Goal: Complete application form

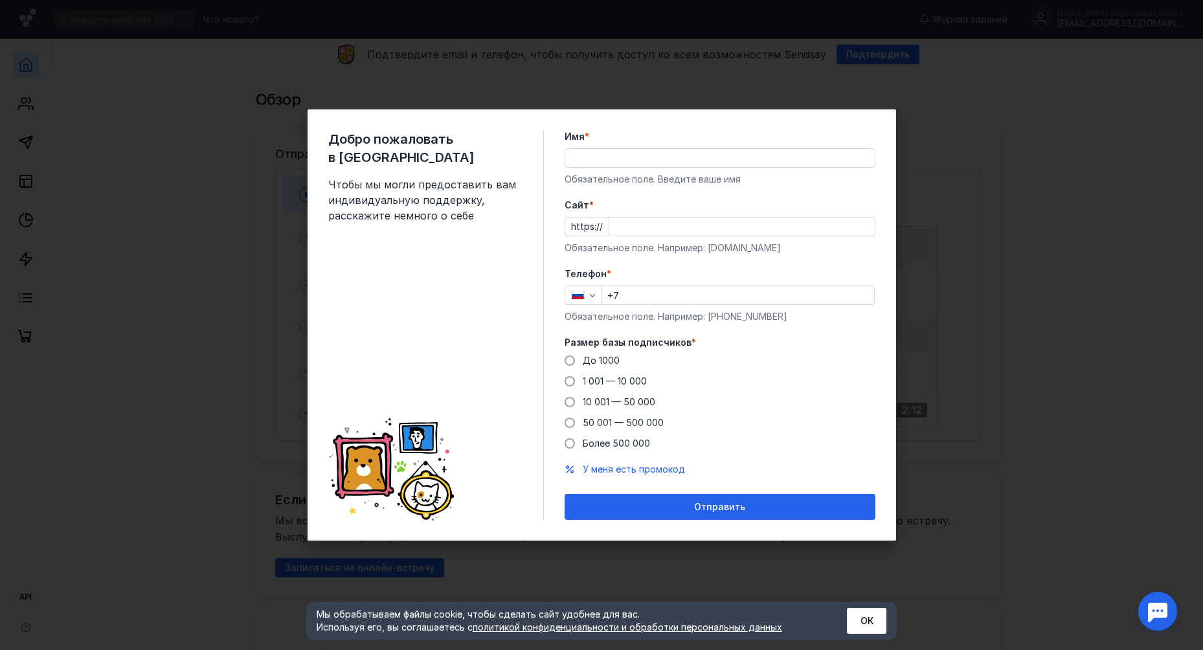
click at [646, 158] on input "Имя *" at bounding box center [720, 158] width 310 height 18
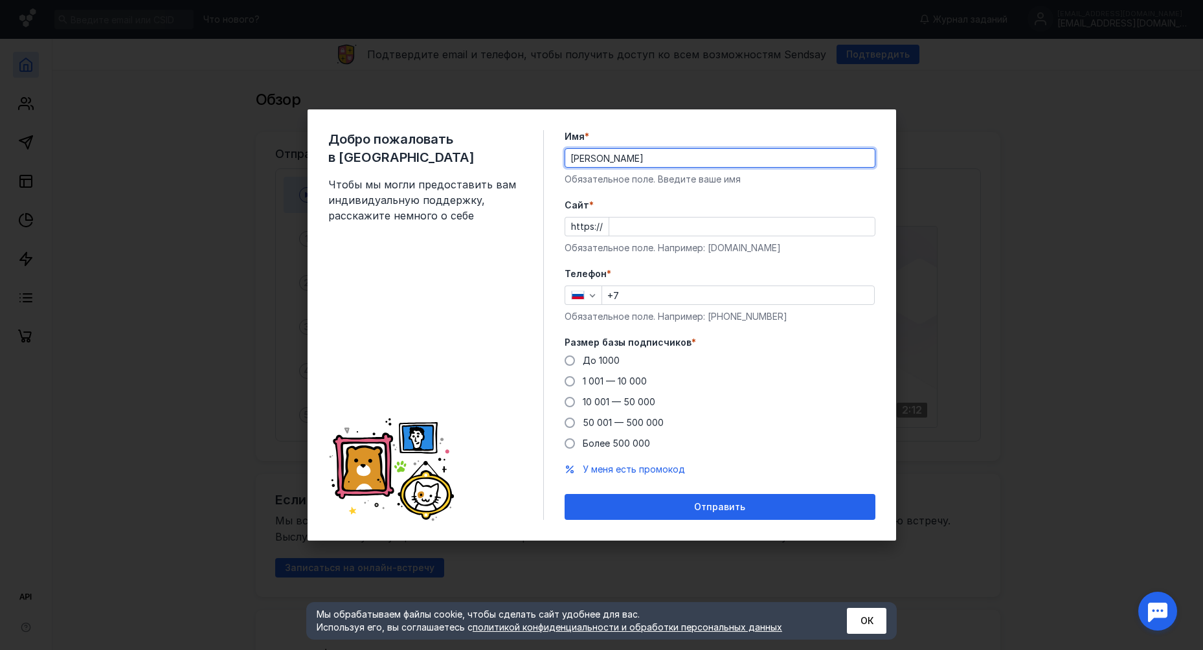
type input "[PERSON_NAME]"
click at [840, 226] on input "Cайт *" at bounding box center [742, 227] width 266 height 18
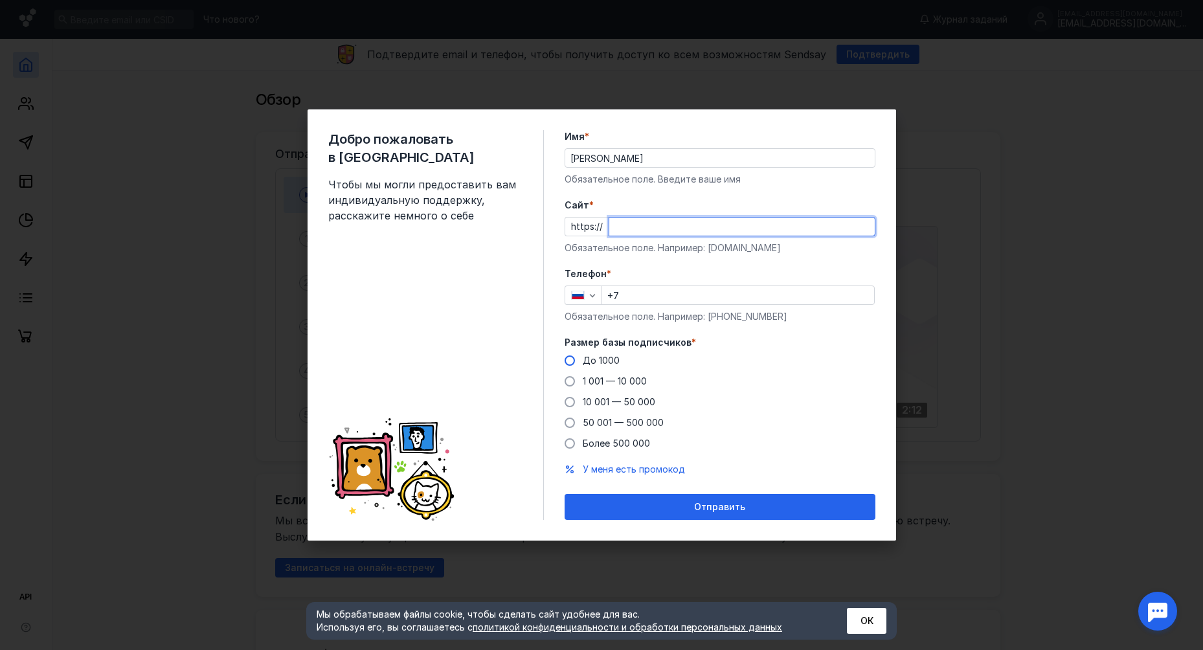
click at [606, 361] on div "Размер базы подписчиков * До [DATE] 1 001 — 10 000 10 001 — 50 000 50 001 — 500…" at bounding box center [720, 393] width 311 height 114
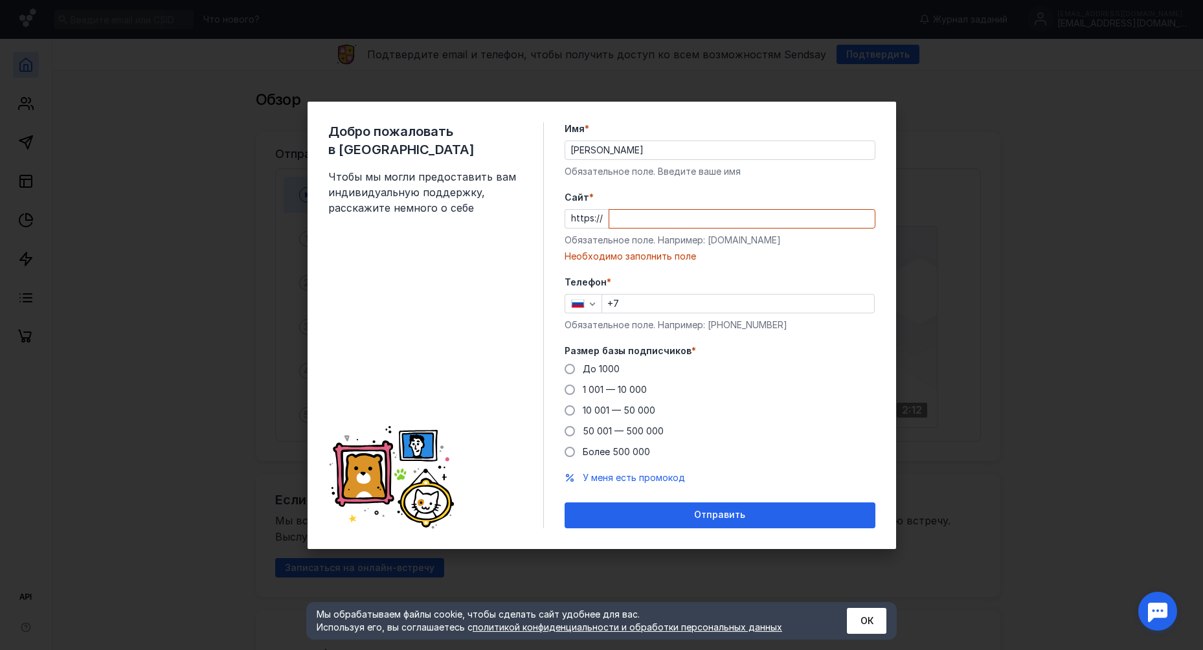
click at [1040, 286] on div "Добро пожаловать в Sendsay Чтобы мы могли предоставить вам индивидуальную подде…" at bounding box center [601, 325] width 1203 height 650
click at [636, 220] on input "Cайт *" at bounding box center [742, 219] width 266 height 18
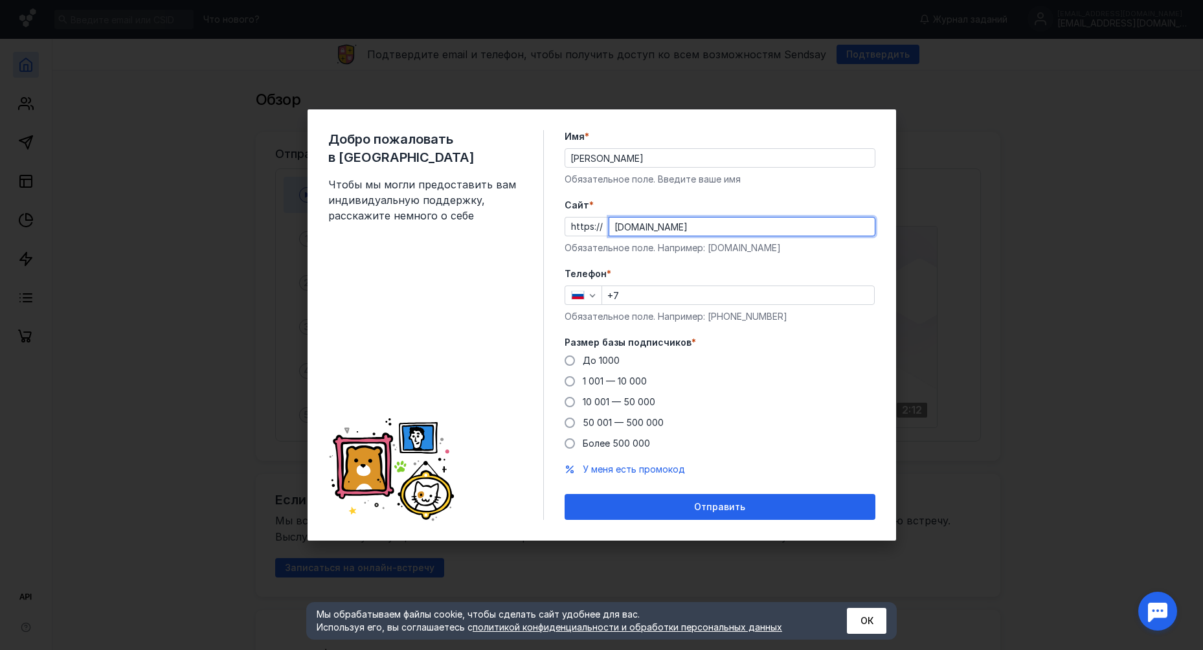
type input "[DOMAIN_NAME]"
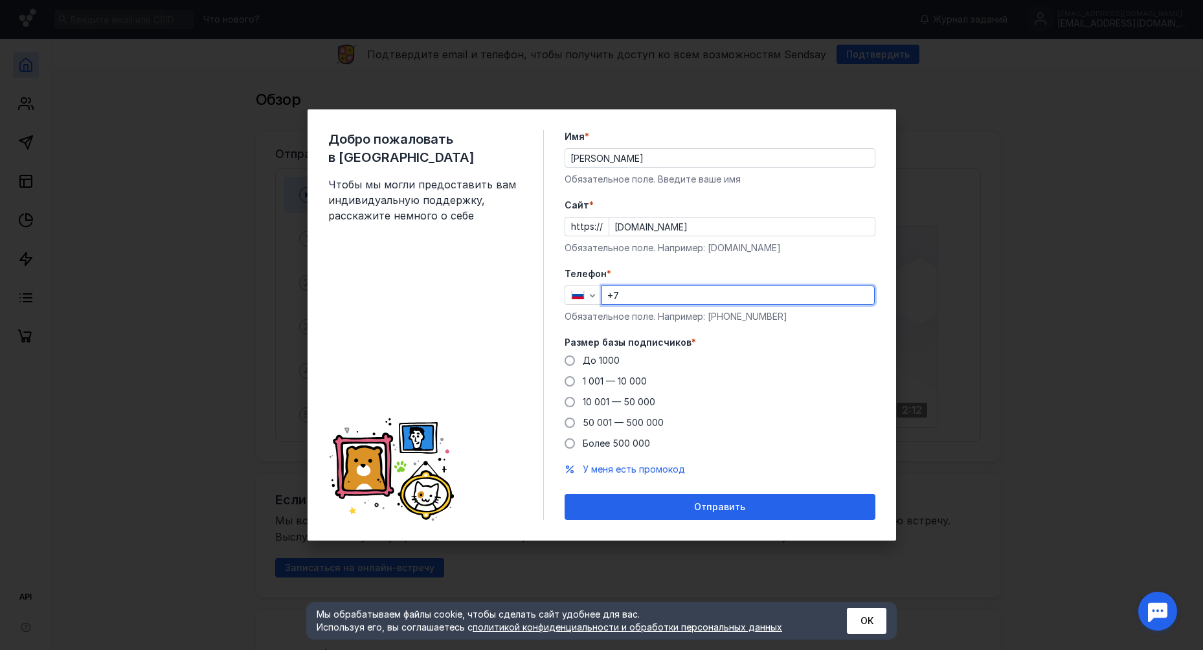
click at [688, 290] on input "+7" at bounding box center [738, 295] width 272 height 18
click at [846, 371] on div "До [DATE] 1 001 — 10 000 10 001 — 50 000 50 001 — 500 000 Более 500 000" at bounding box center [720, 402] width 311 height 96
click at [654, 300] on input "+7" at bounding box center [738, 295] width 272 height 18
type input "[PHONE_NUMBER]"
click at [611, 315] on div "Обязательное поле. Например: [PHONE_NUMBER]" at bounding box center [720, 316] width 311 height 13
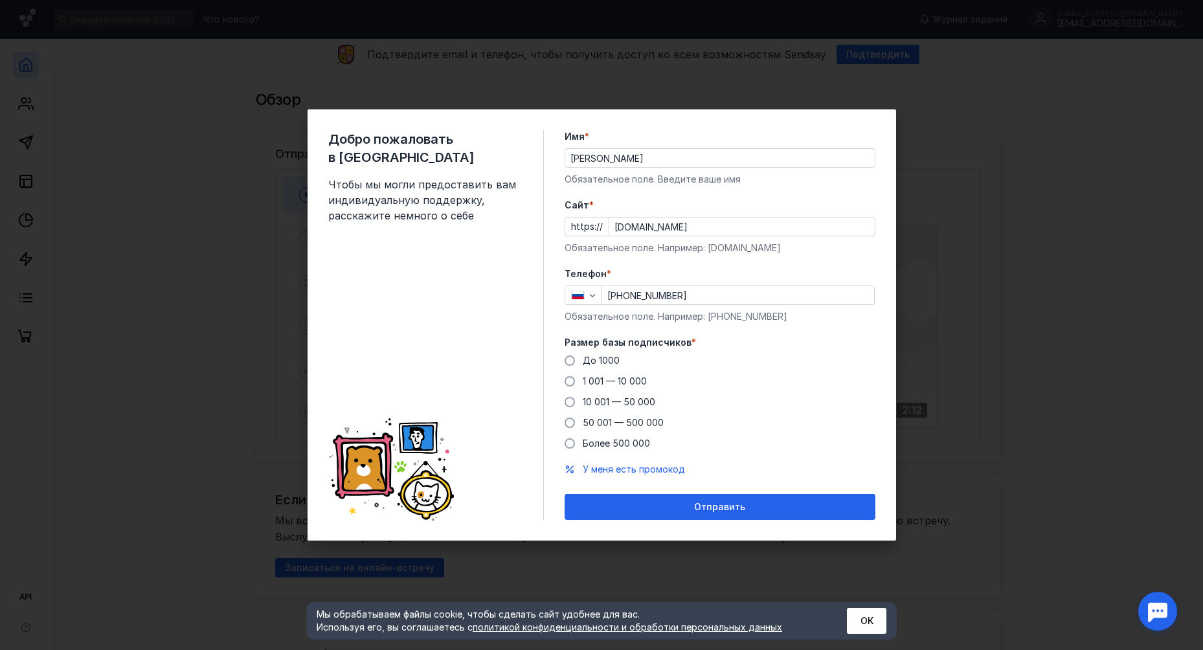
click at [745, 494] on form "Имя * [PERSON_NAME] поле. Введите ваше имя [PERSON_NAME] * https:// [DOMAIN_NAM…" at bounding box center [720, 325] width 311 height 390
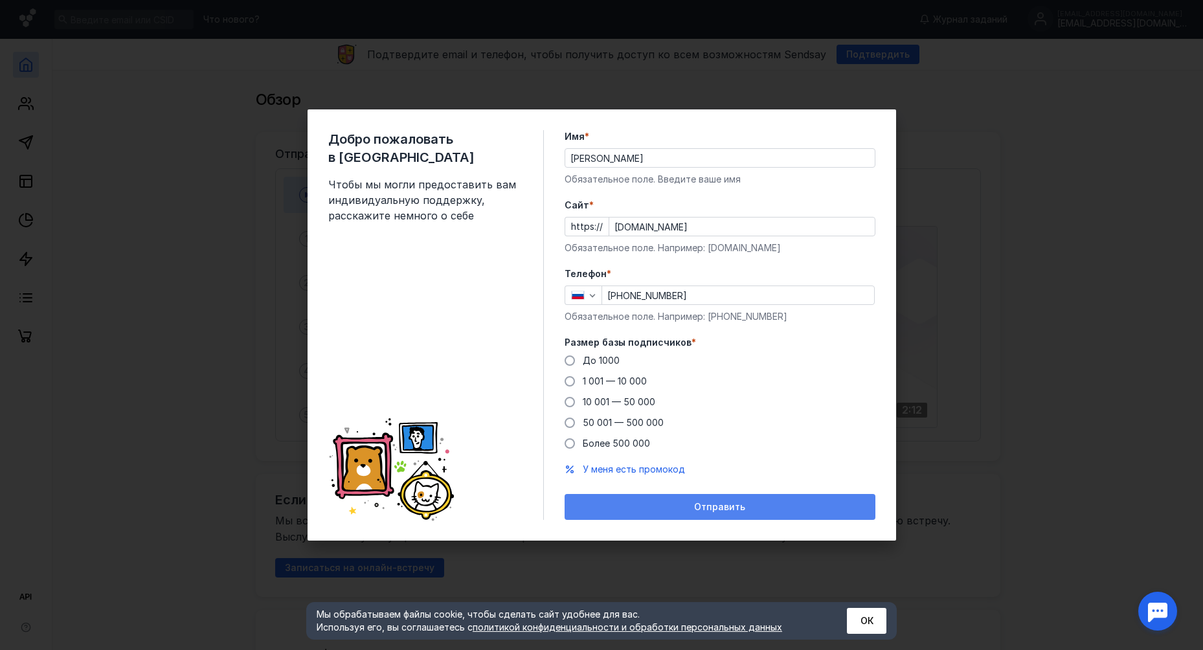
click at [748, 503] on div "Отправить" at bounding box center [720, 507] width 298 height 11
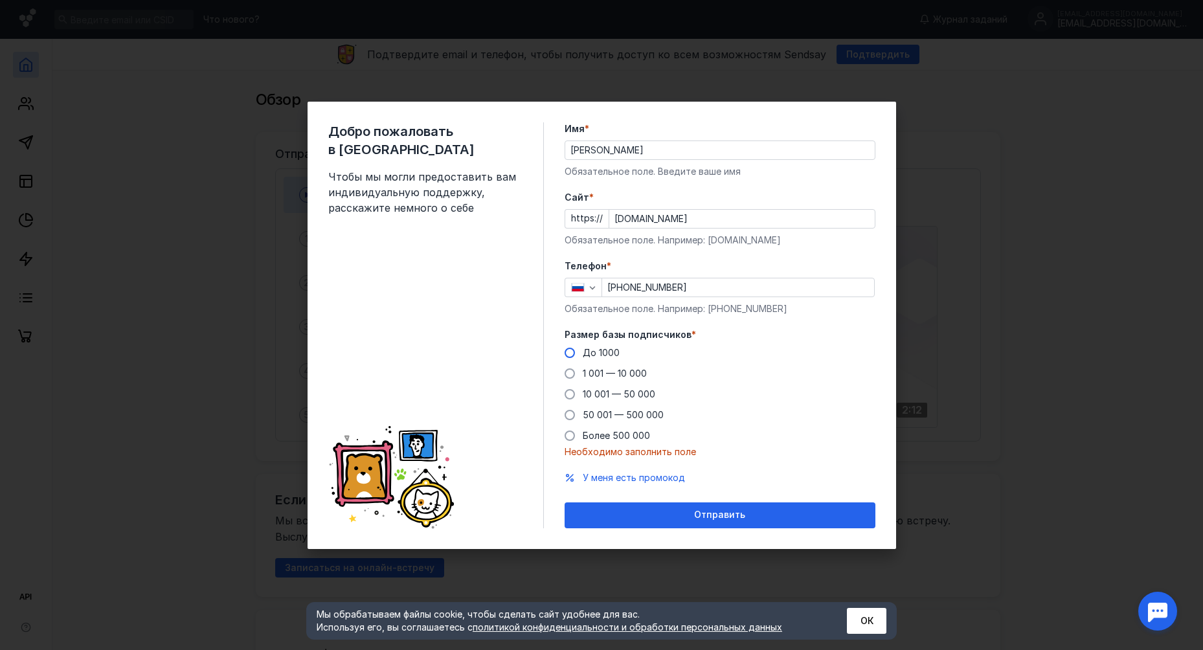
click at [571, 350] on span at bounding box center [570, 353] width 10 height 10
click at [0, 0] on input "До 1000" at bounding box center [0, 0] width 0 height 0
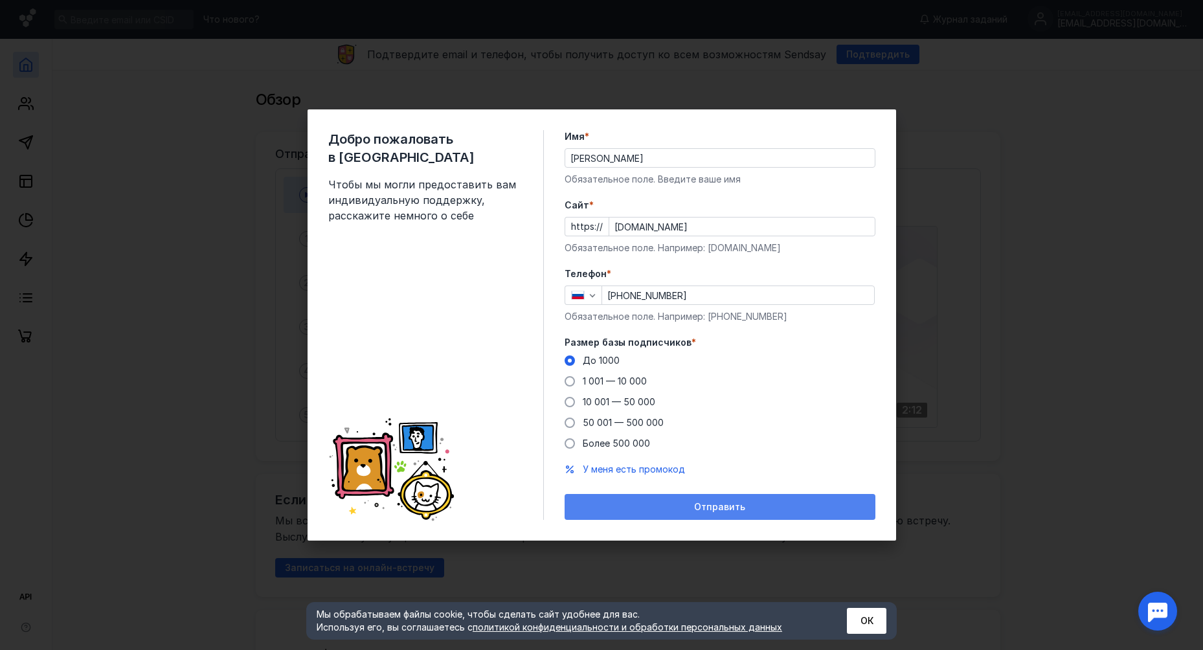
click at [708, 516] on div "Отправить" at bounding box center [720, 507] width 311 height 26
